Goal: Information Seeking & Learning: Learn about a topic

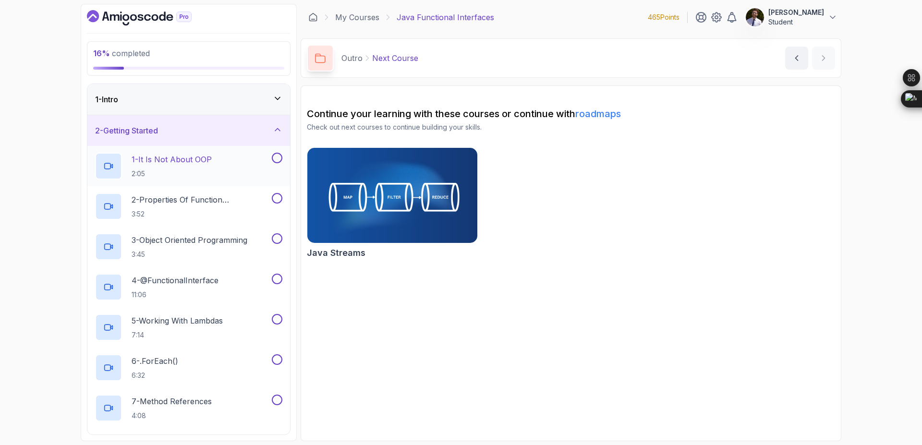
click at [197, 162] on p "1 - It Is Not About OOP" at bounding box center [172, 160] width 80 height 12
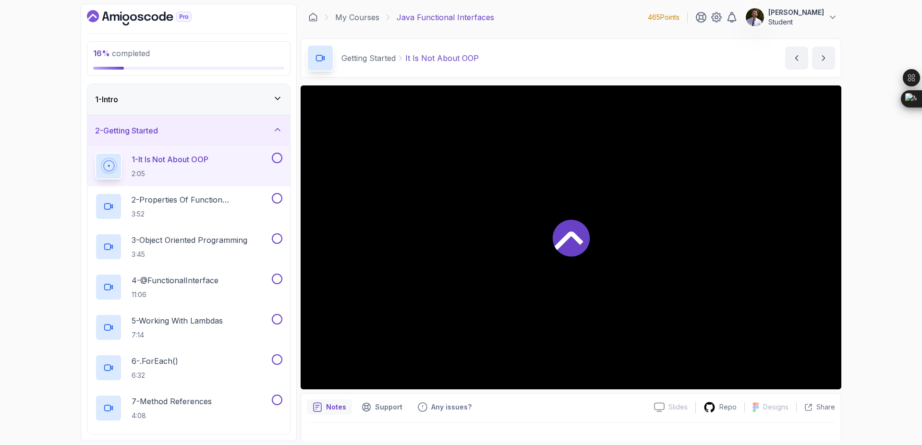
click at [95, 153] on button "1 - It Is Not About OOP 2:05" at bounding box center [188, 166] width 187 height 27
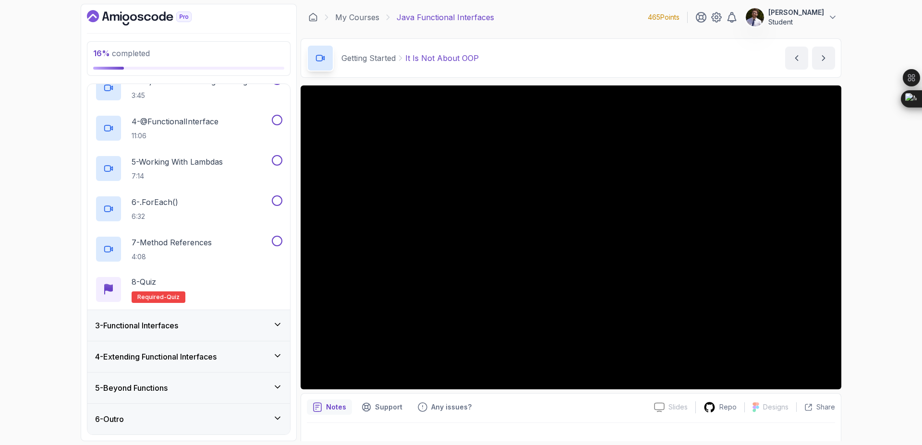
click at [246, 417] on div "6 - Outro" at bounding box center [188, 419] width 187 height 12
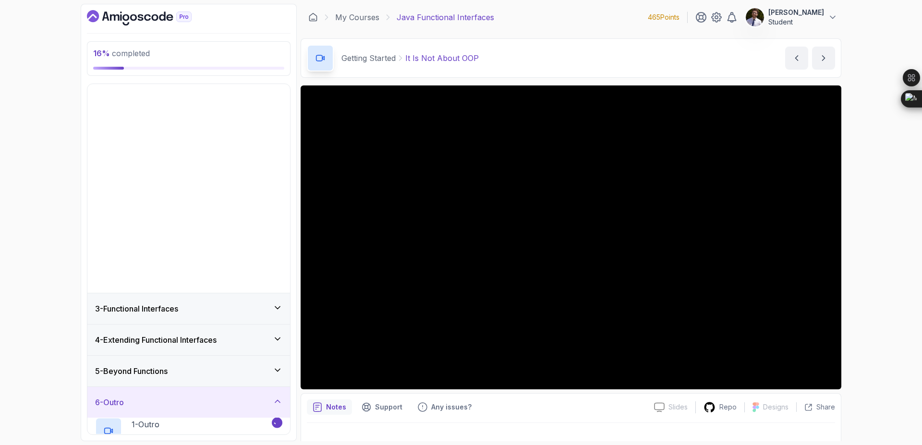
scroll to position [0, 0]
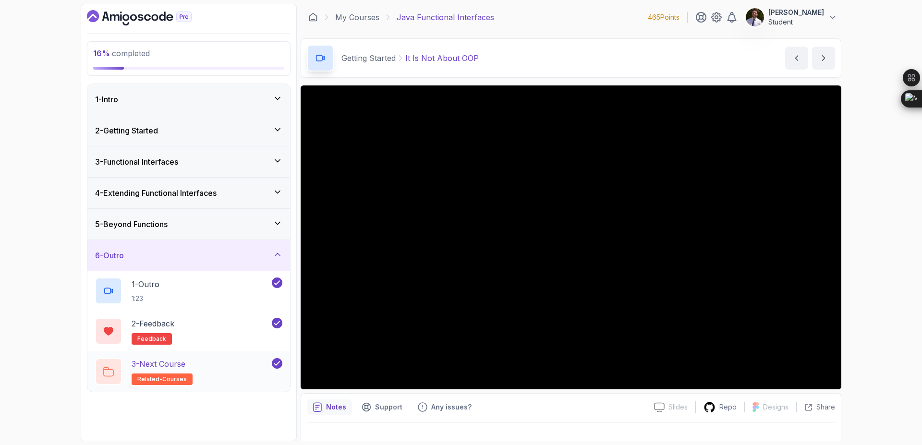
click at [196, 366] on div "3 - Next Course related-courses" at bounding box center [182, 371] width 175 height 27
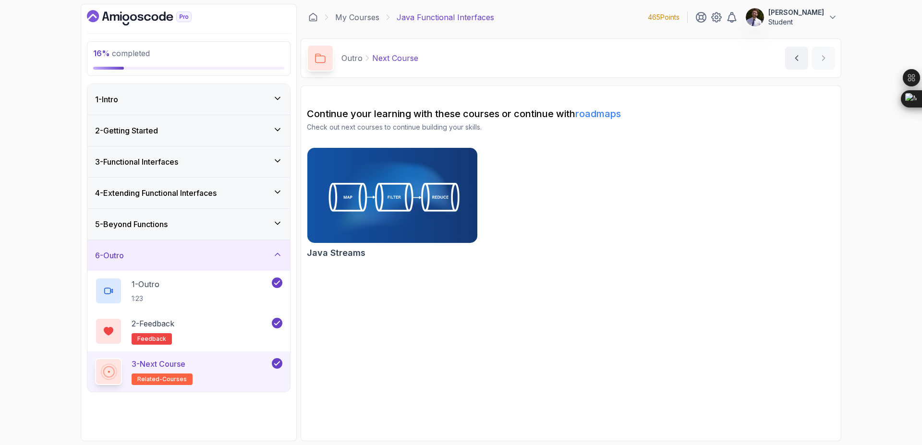
click at [223, 122] on div "2 - Getting Started" at bounding box center [188, 130] width 203 height 31
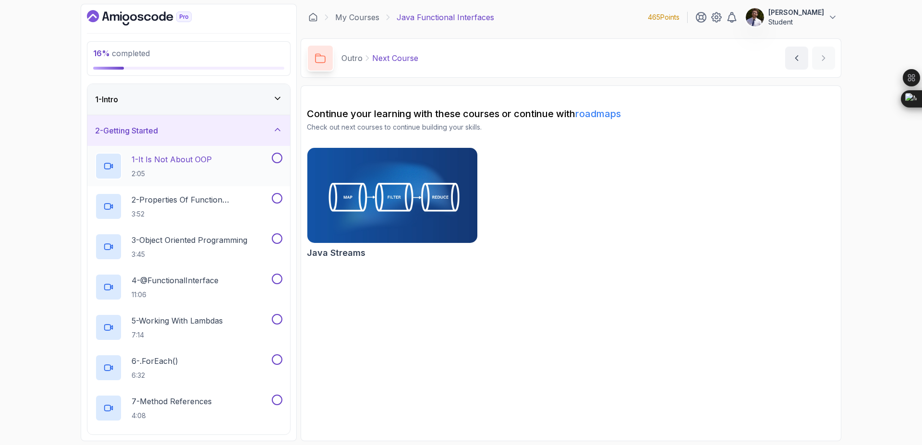
click at [220, 159] on div "1 - It Is Not About OOP 2:05" at bounding box center [182, 166] width 175 height 27
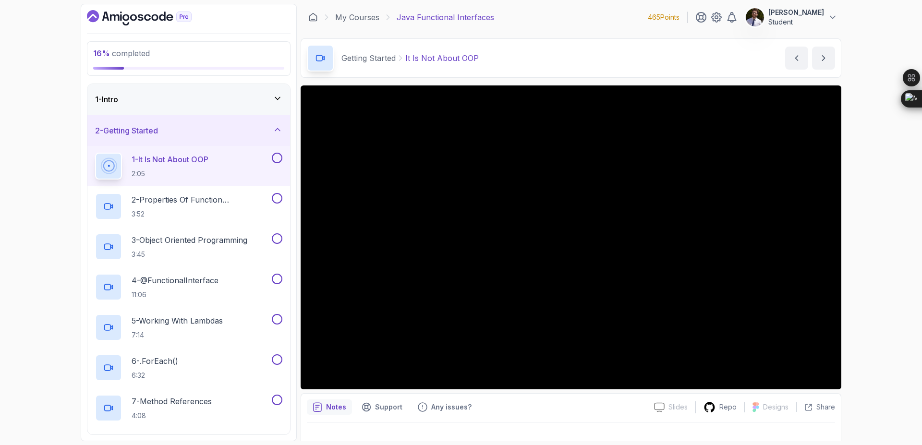
click at [891, 341] on div "16 % completed 1 - Intro 2 - Getting Started 1 - It Is Not About OOP 2:05 2 - P…" at bounding box center [461, 222] width 922 height 445
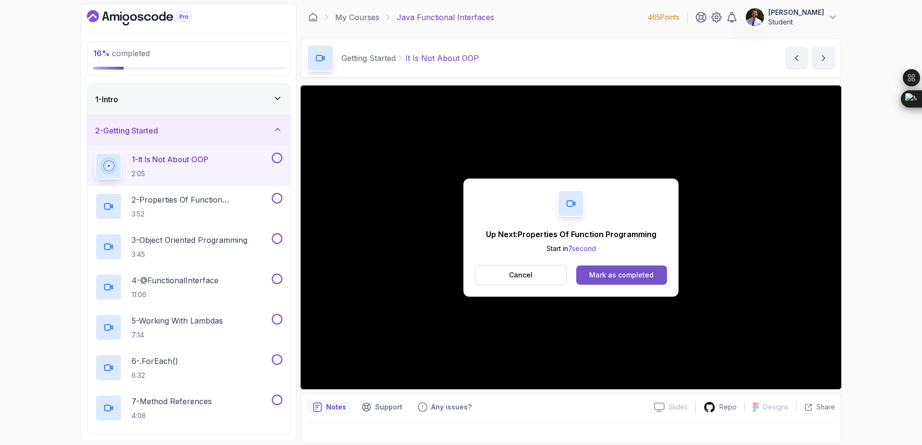
click at [654, 275] on button "Mark as completed" at bounding box center [621, 274] width 91 height 19
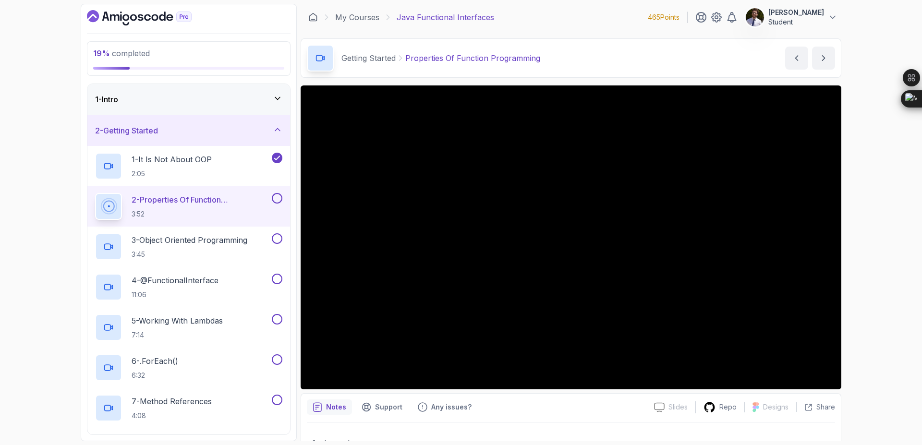
click at [275, 198] on button at bounding box center [277, 198] width 11 height 11
click at [217, 240] on p "3 - Object Oriented Programming" at bounding box center [190, 240] width 116 height 12
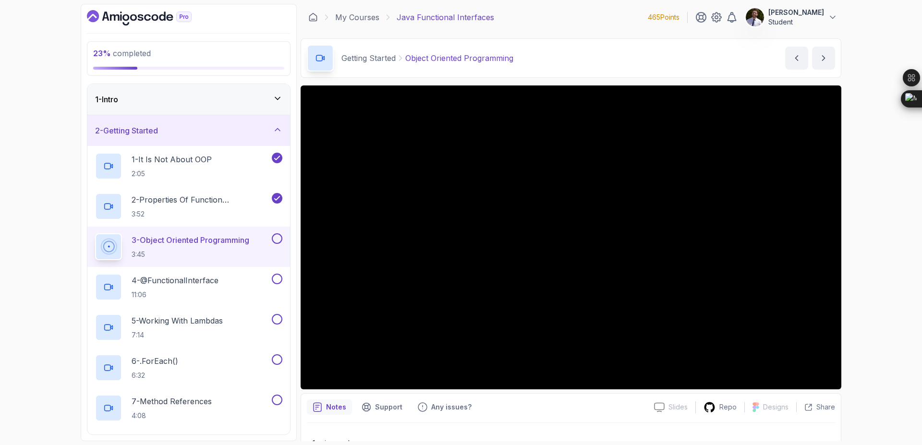
click at [95, 233] on button "3 - Object Oriented Programming 3:45" at bounding box center [188, 246] width 187 height 27
